Goal: Task Accomplishment & Management: Complete application form

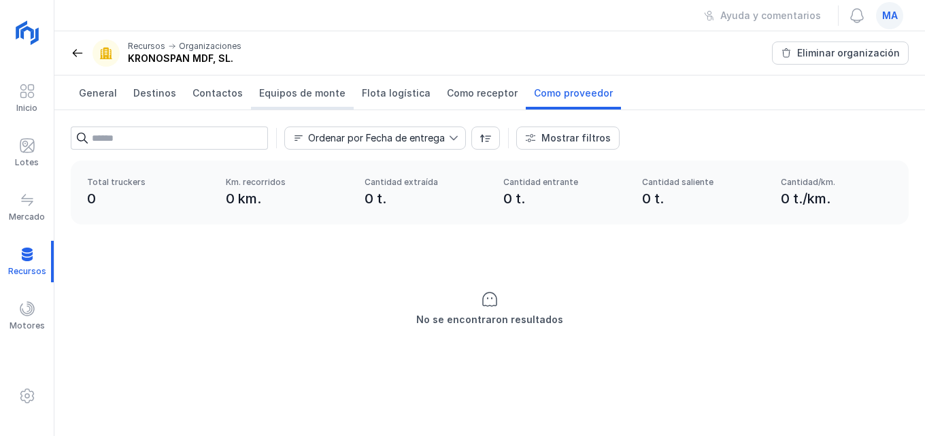
click at [324, 96] on span "Equipos de monte" at bounding box center [302, 93] width 86 height 14
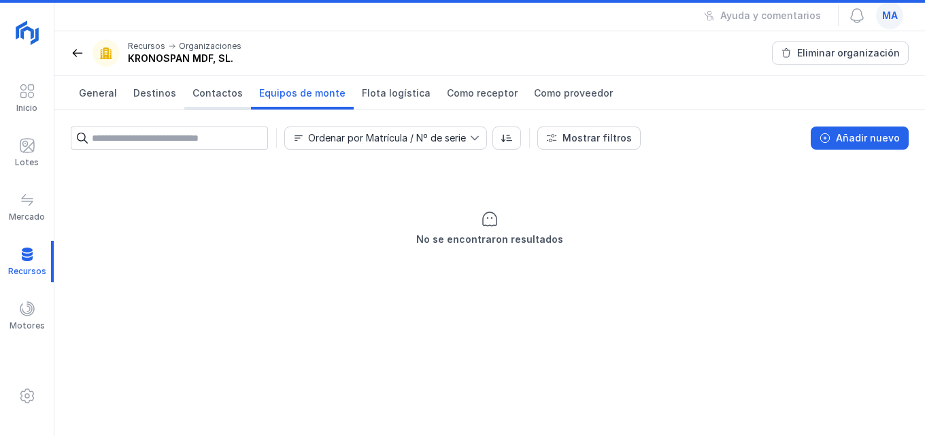
click at [222, 95] on span "Contactos" at bounding box center [217, 93] width 50 height 14
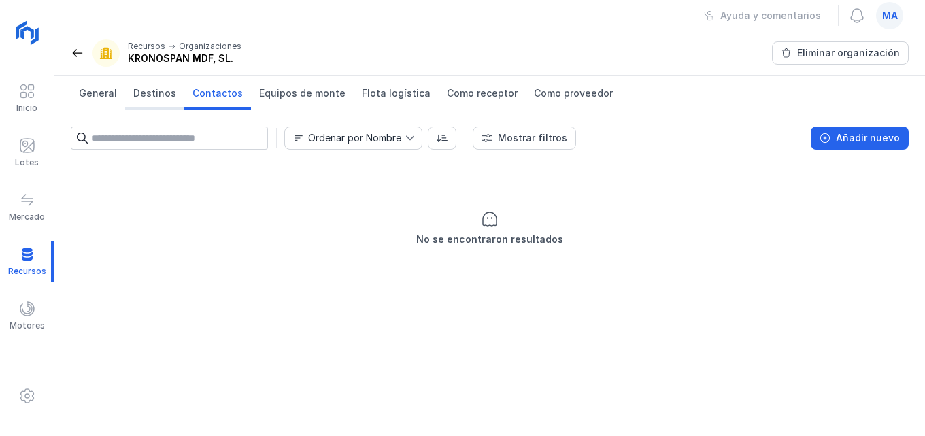
click at [143, 90] on span "Destinos" at bounding box center [154, 93] width 43 height 14
click at [78, 95] on link "General" at bounding box center [98, 92] width 54 height 34
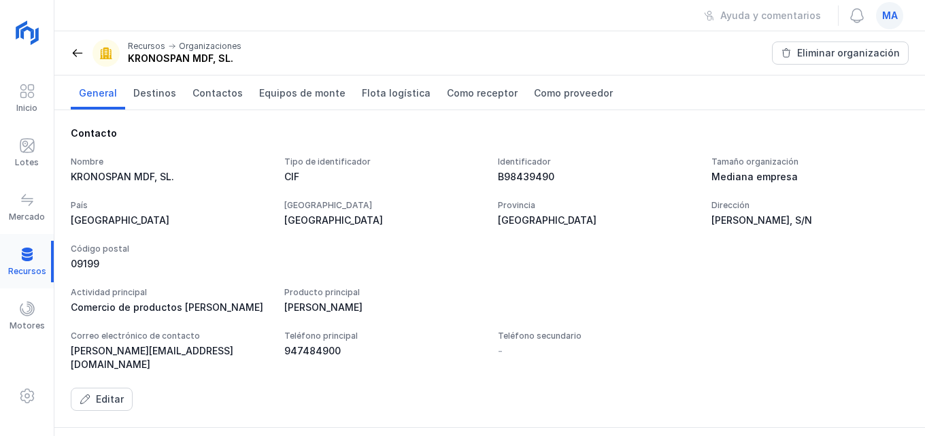
click at [22, 262] on div at bounding box center [27, 261] width 54 height 41
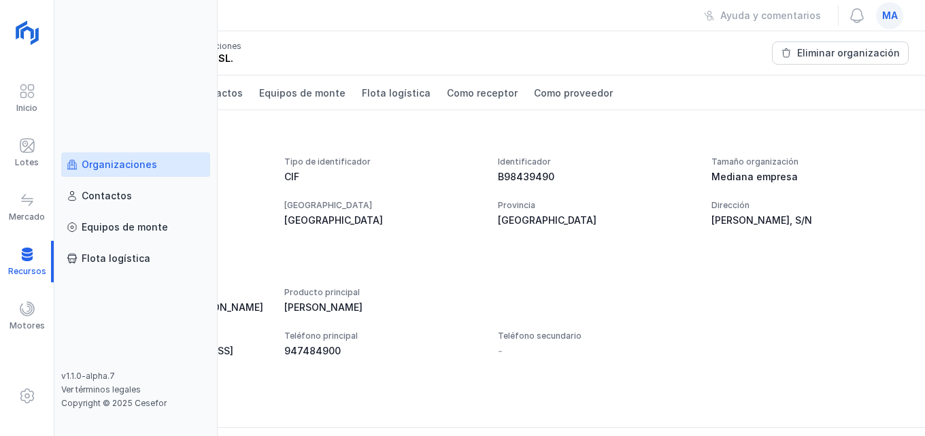
click at [102, 166] on div "Organizaciones" at bounding box center [119, 165] width 75 height 14
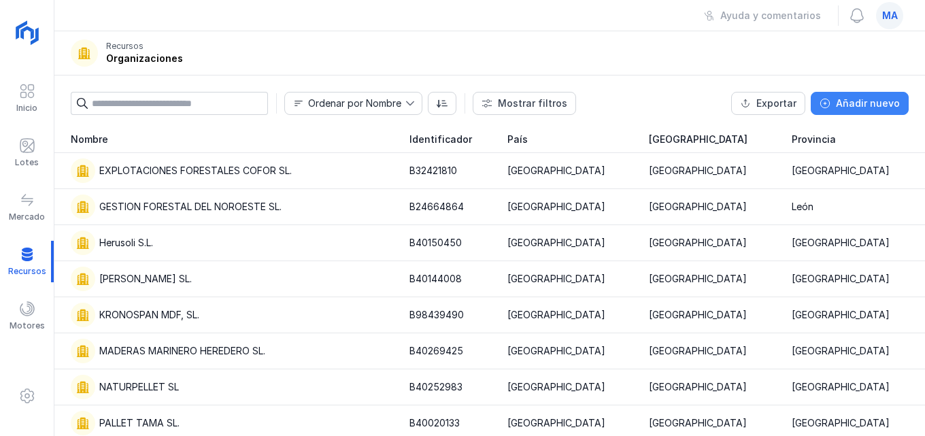
click at [876, 94] on button "Añadir nuevo" at bounding box center [859, 103] width 98 height 23
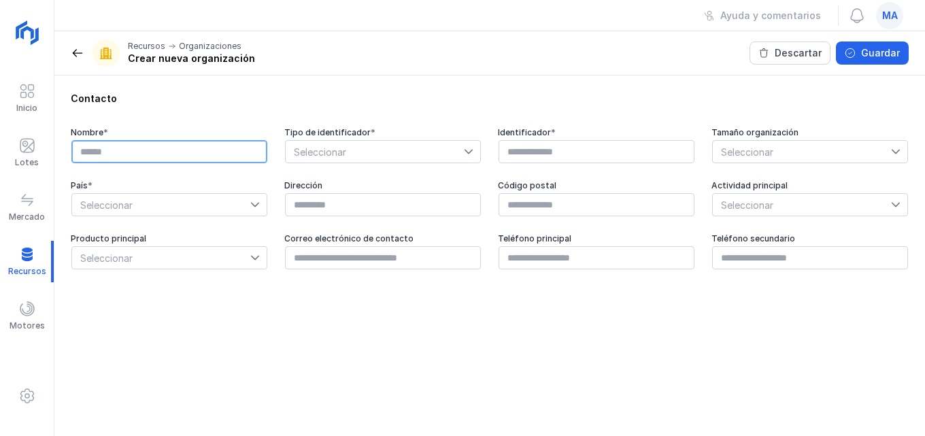
click at [110, 143] on input "text" at bounding box center [169, 151] width 196 height 23
type input "**********"
click at [255, 211] on div at bounding box center [258, 205] width 16 height 22
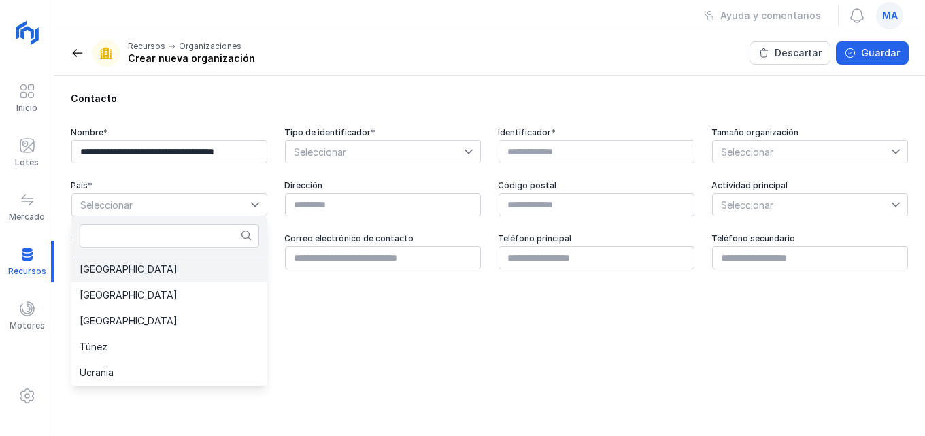
click at [129, 273] on li "[GEOGRAPHIC_DATA]" at bounding box center [169, 269] width 196 height 26
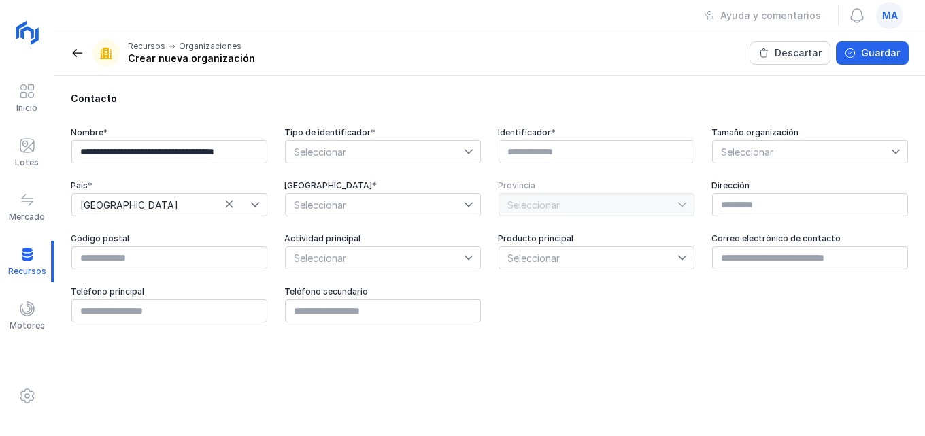
click at [477, 150] on div at bounding box center [472, 152] width 16 height 22
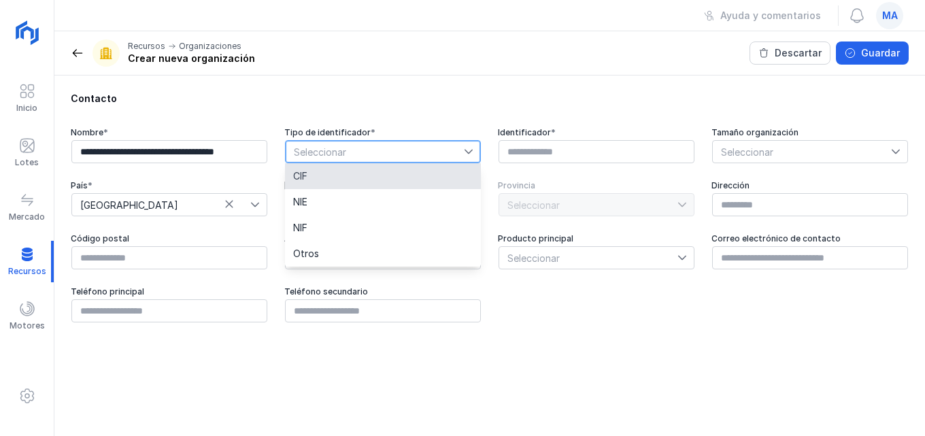
click at [362, 184] on li "CIF" at bounding box center [383, 176] width 196 height 26
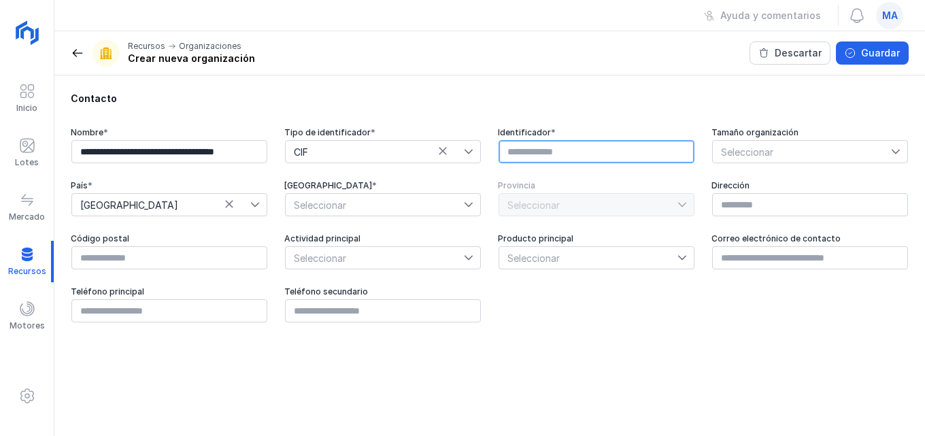
click at [553, 160] on input "text" at bounding box center [596, 151] width 196 height 23
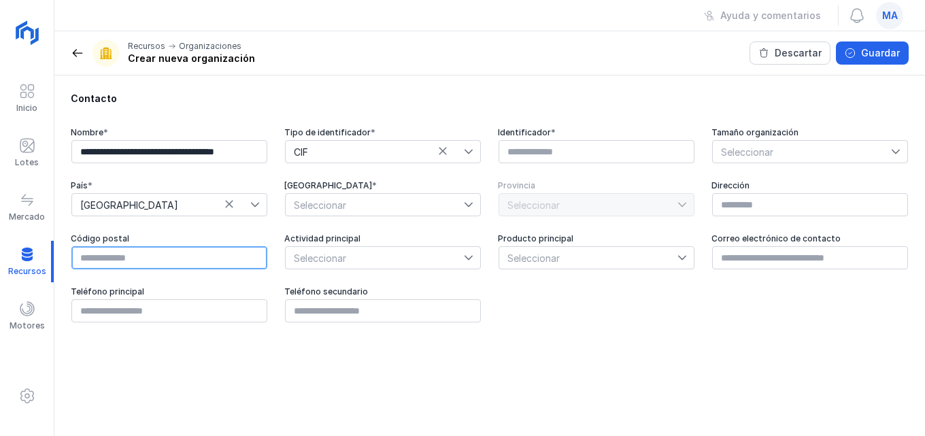
click at [107, 261] on input "text" at bounding box center [169, 257] width 196 height 23
type input "*****"
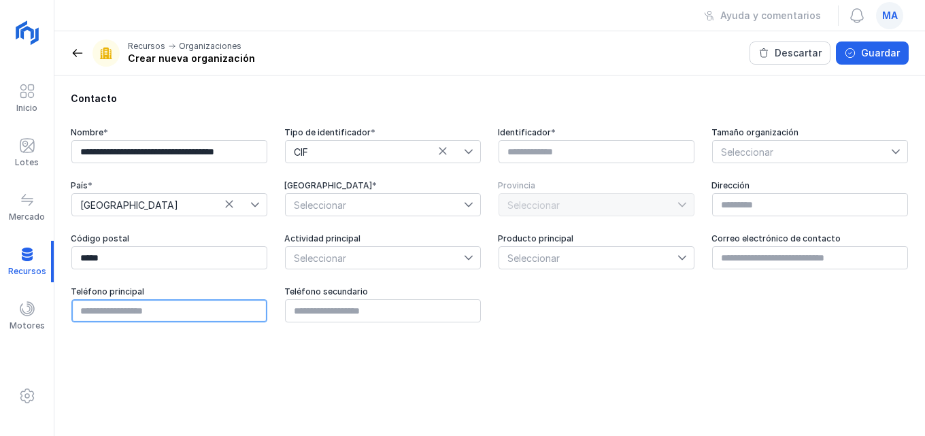
click at [104, 306] on input "text" at bounding box center [169, 310] width 196 height 23
type input "*********"
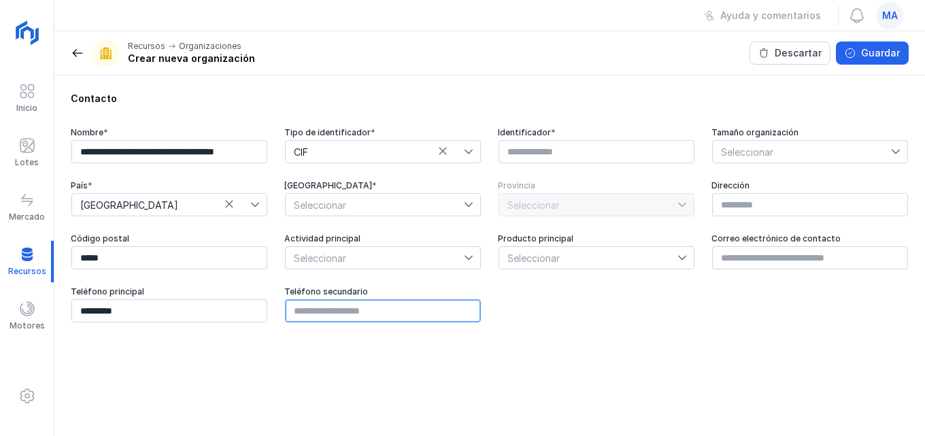
click at [364, 309] on input "text" at bounding box center [383, 310] width 196 height 23
type input "*********"
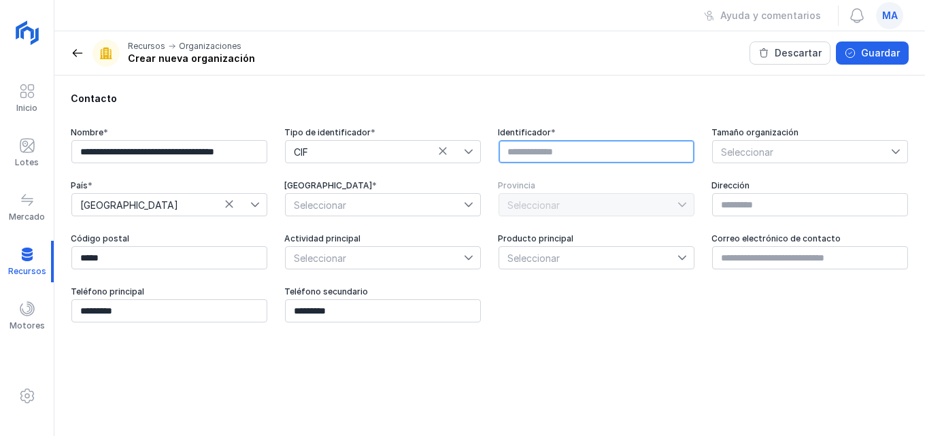
click at [562, 148] on input "text" at bounding box center [596, 151] width 196 height 23
click at [670, 307] on div "**********" at bounding box center [490, 225] width 838 height 196
click at [530, 151] on input "text" at bounding box center [596, 151] width 196 height 23
click at [473, 207] on icon at bounding box center [469, 205] width 10 height 10
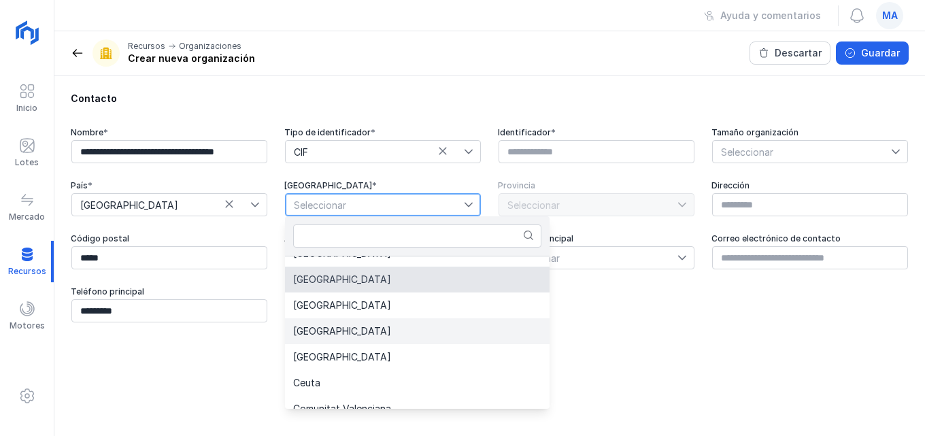
scroll to position [135, 0]
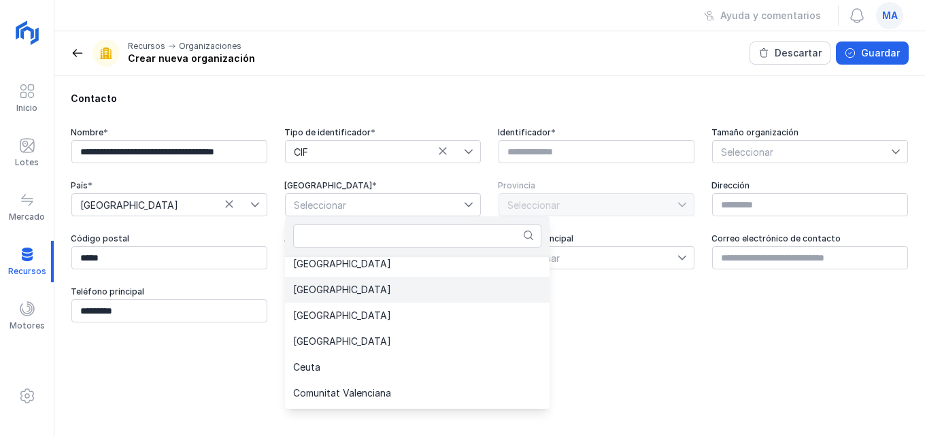
click at [362, 299] on li "[GEOGRAPHIC_DATA]" at bounding box center [417, 290] width 264 height 26
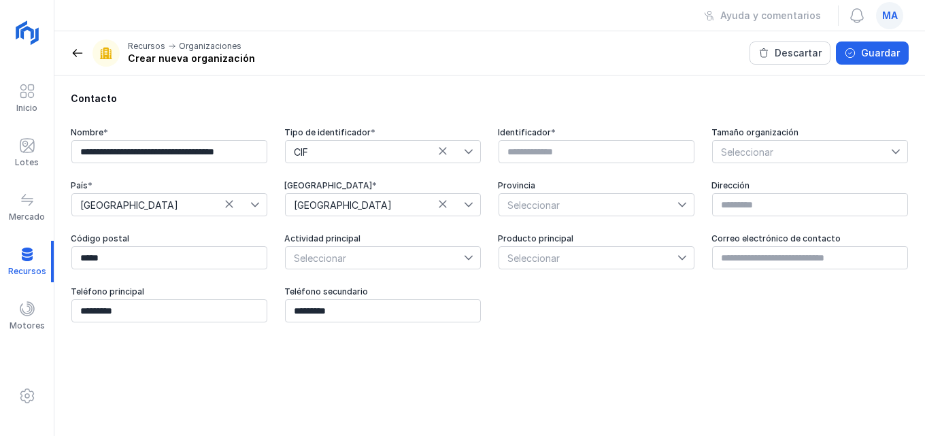
click at [466, 254] on icon at bounding box center [469, 258] width 10 height 10
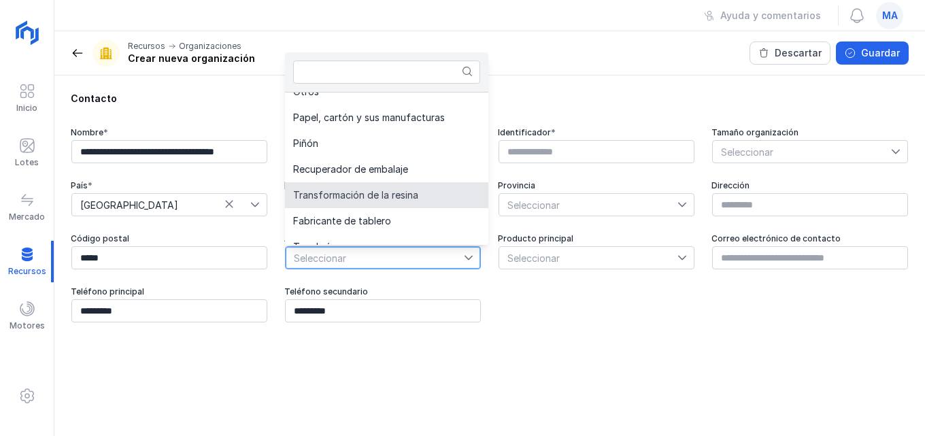
scroll to position [545, 0]
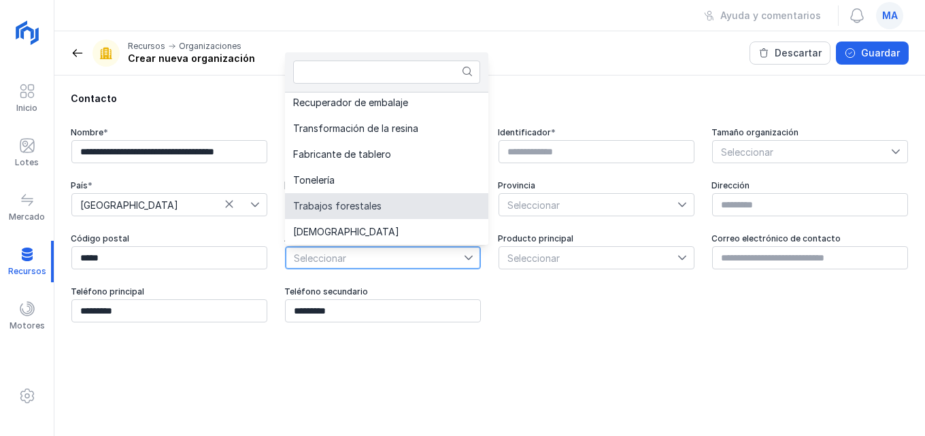
click at [419, 203] on li "Trabajos forestales" at bounding box center [386, 206] width 203 height 26
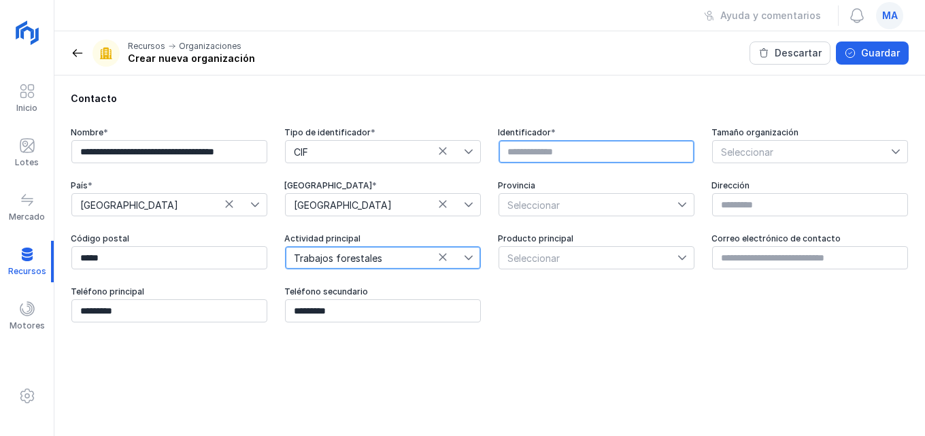
click at [543, 144] on input "text" at bounding box center [596, 151] width 196 height 23
type input "*********"
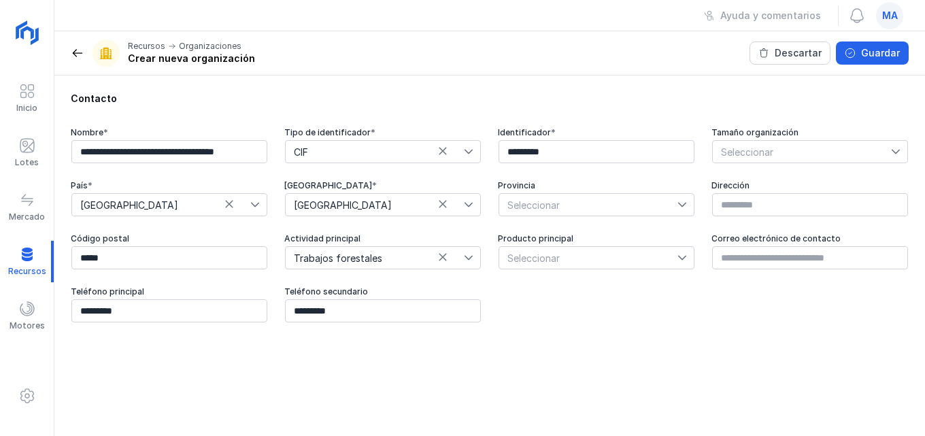
click at [895, 146] on div at bounding box center [899, 152] width 16 height 22
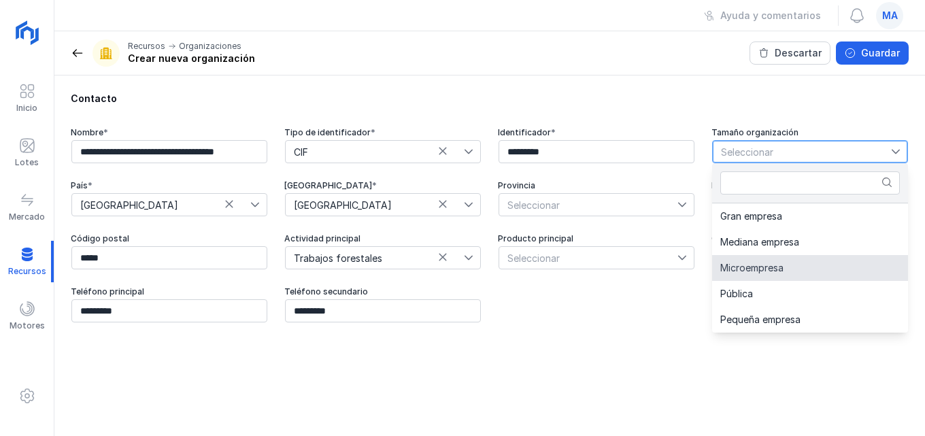
click at [885, 156] on span "Seleccionar" at bounding box center [801, 152] width 178 height 22
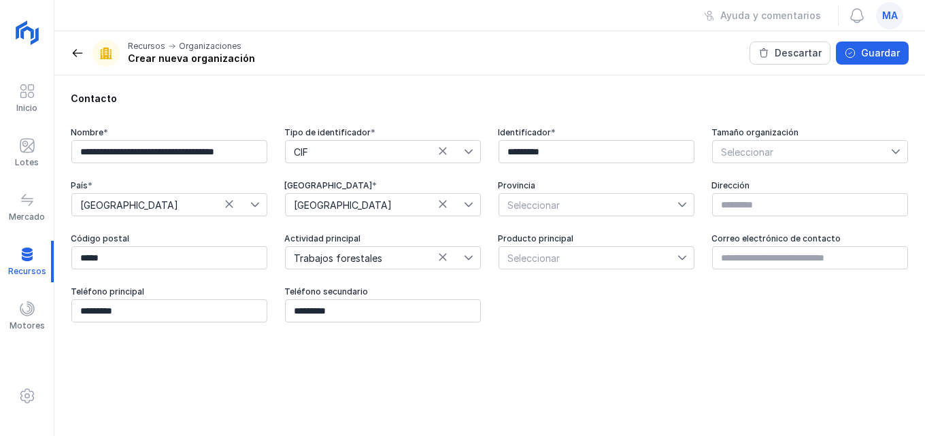
click at [899, 147] on icon at bounding box center [896, 152] width 10 height 10
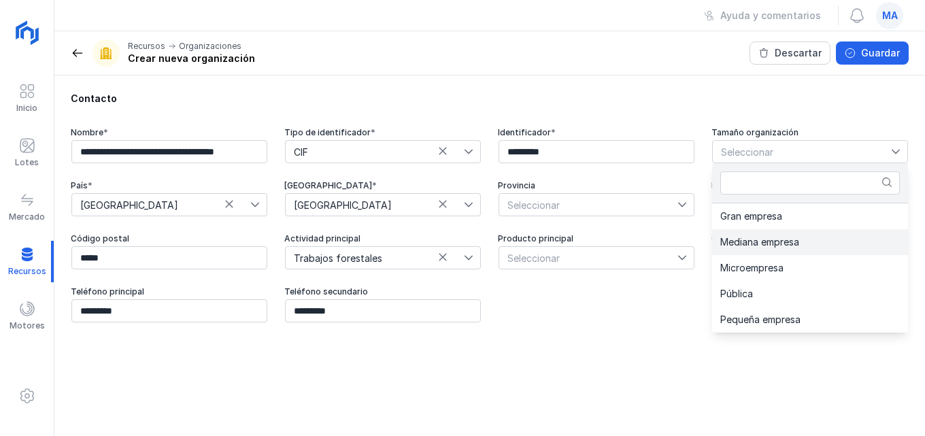
click at [795, 245] on span "Mediana empresa" at bounding box center [759, 242] width 79 height 10
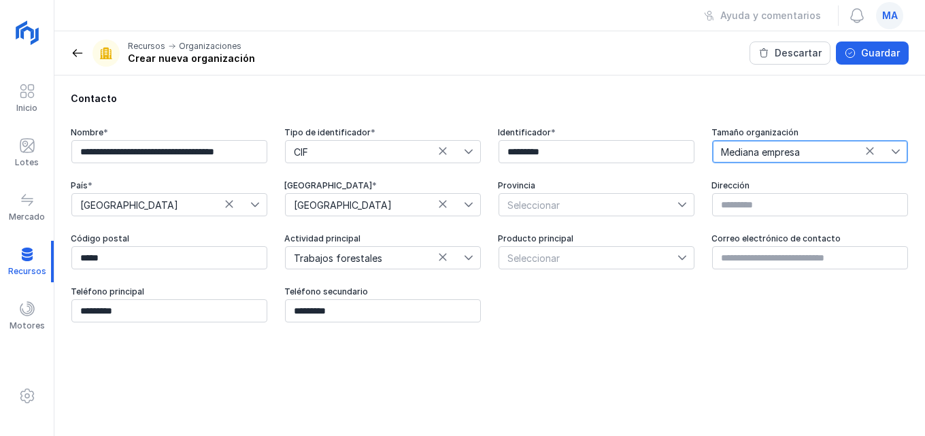
click at [685, 204] on icon at bounding box center [682, 205] width 8 height 5
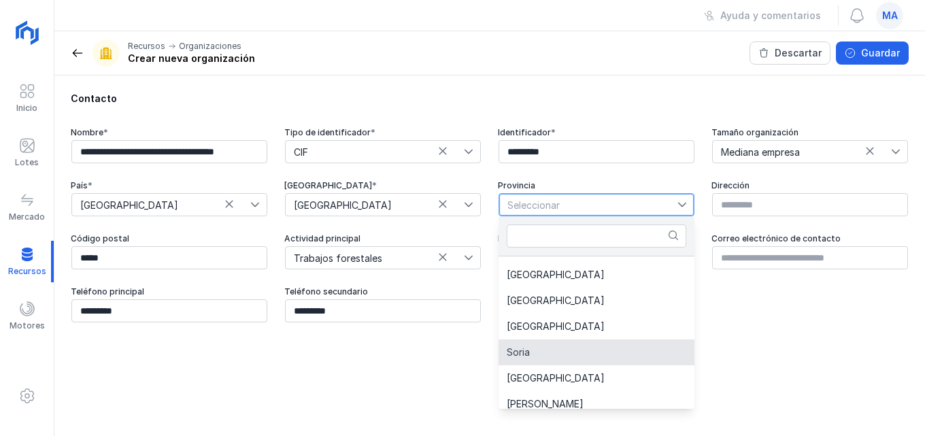
scroll to position [80, 0]
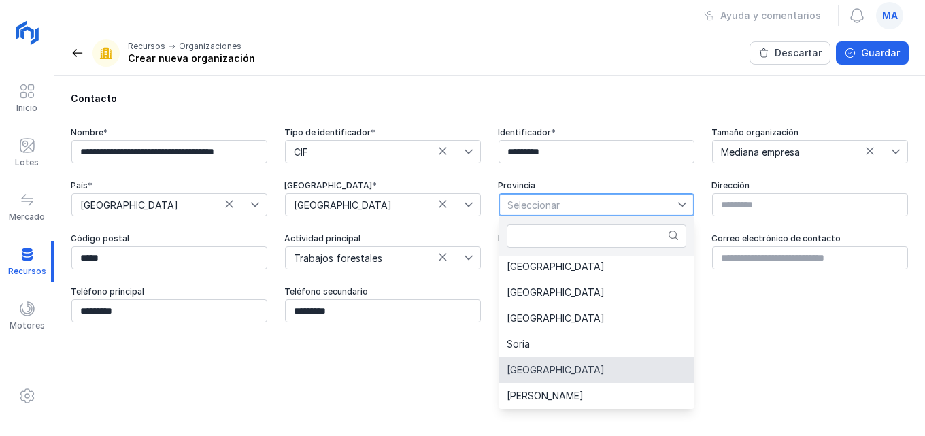
click at [532, 372] on span "[GEOGRAPHIC_DATA]" at bounding box center [555, 370] width 98 height 10
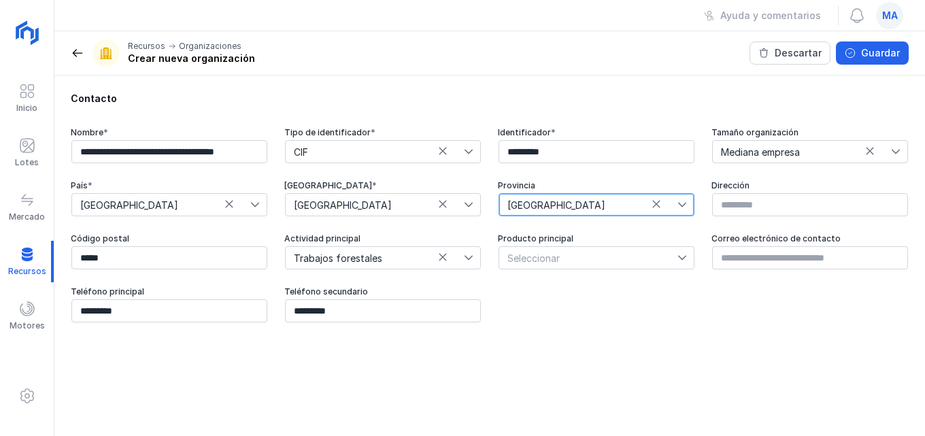
click at [685, 256] on icon at bounding box center [682, 258] width 8 height 5
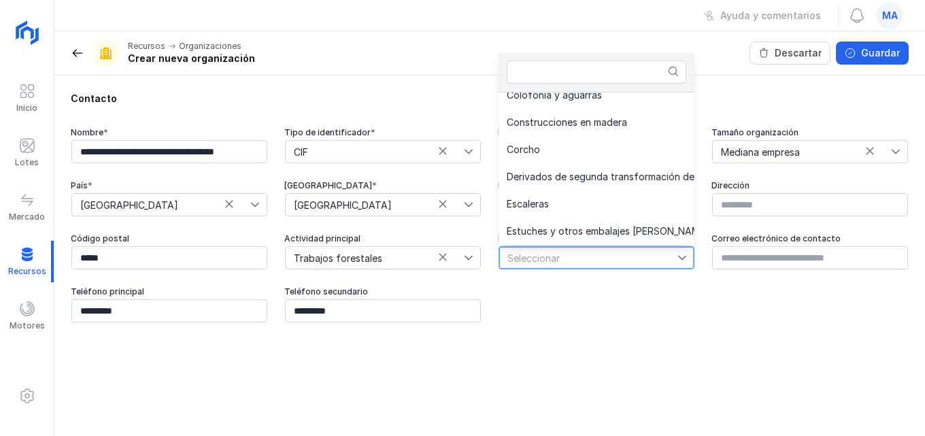
scroll to position [351, 0]
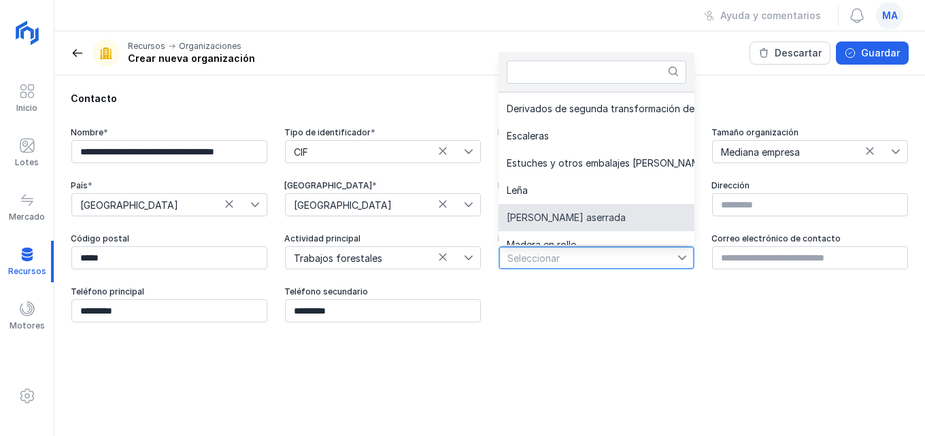
click at [636, 216] on li "[PERSON_NAME] aserrada" at bounding box center [620, 217] width 244 height 27
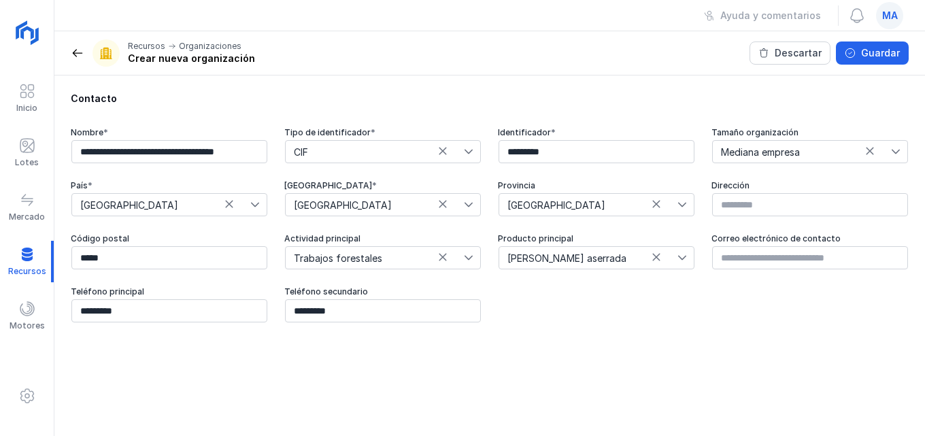
click at [688, 259] on div at bounding box center [685, 258] width 16 height 22
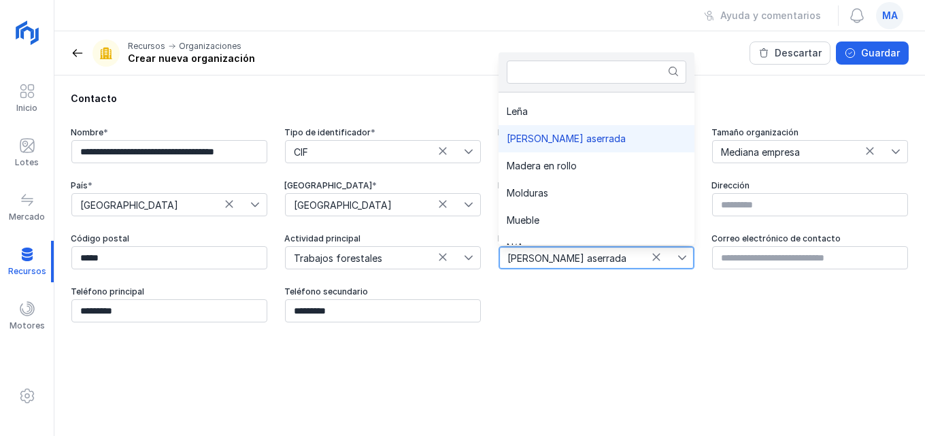
scroll to position [429, 0]
click at [583, 171] on li "Madera en rollo" at bounding box center [620, 166] width 244 height 27
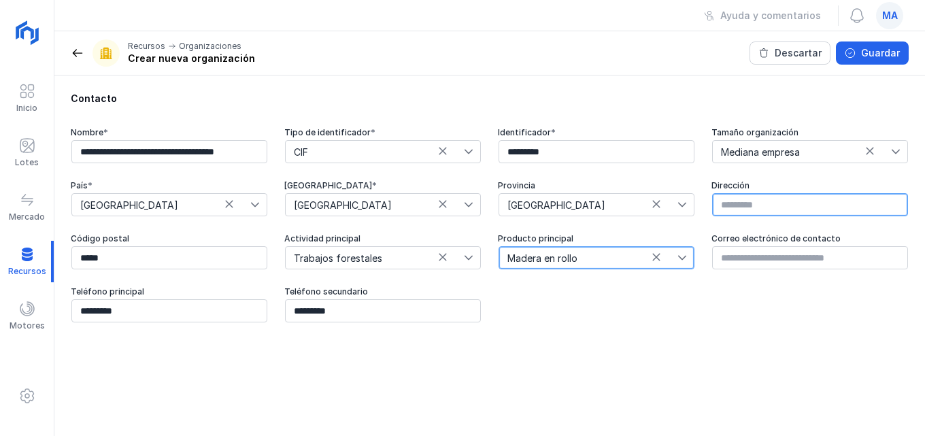
click at [787, 207] on input "text" at bounding box center [810, 204] width 196 height 23
click at [844, 201] on input "**********" at bounding box center [810, 204] width 196 height 23
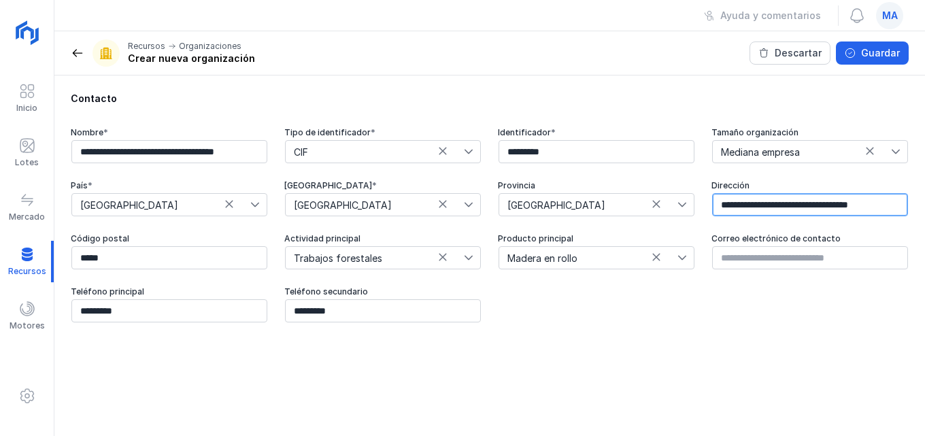
scroll to position [0, 10]
type input "**********"
click at [910, 368] on div "**********" at bounding box center [489, 255] width 870 height 360
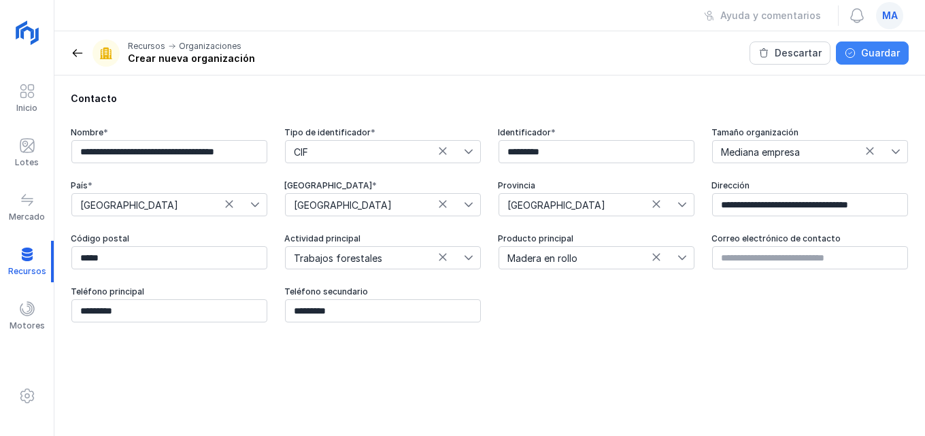
click at [866, 45] on button "Guardar" at bounding box center [872, 52] width 73 height 23
